Goal: Register for event/course

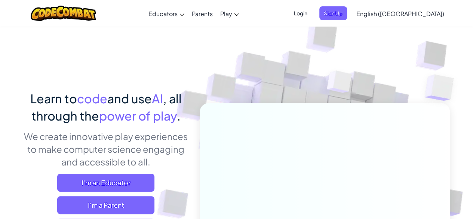
click at [312, 17] on span "Login" at bounding box center [300, 13] width 22 height 14
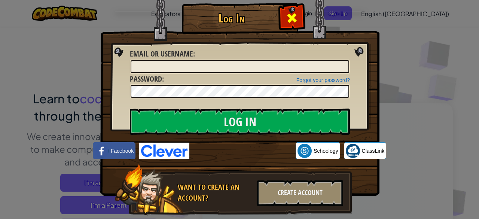
click at [294, 17] on span at bounding box center [292, 18] width 12 height 12
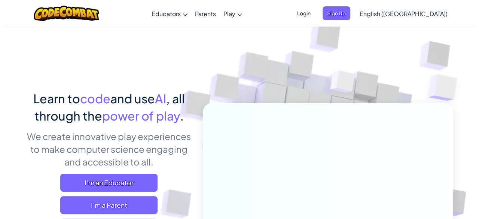
scroll to position [45, 0]
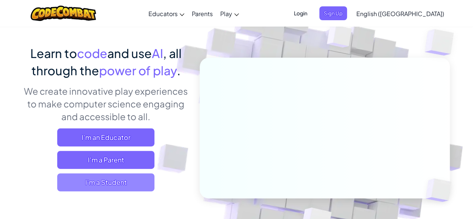
click at [123, 189] on span "I'm a Student" at bounding box center [105, 182] width 97 height 18
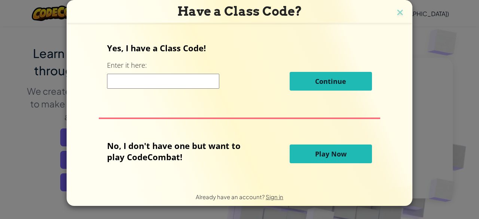
click at [338, 154] on span "Play Now" at bounding box center [330, 153] width 31 height 9
